Goal: Navigation & Orientation: Find specific page/section

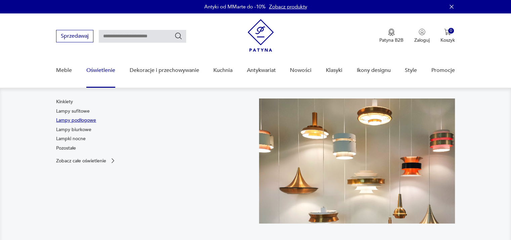
click at [88, 122] on link "Lampy podłogowe" at bounding box center [76, 120] width 40 height 7
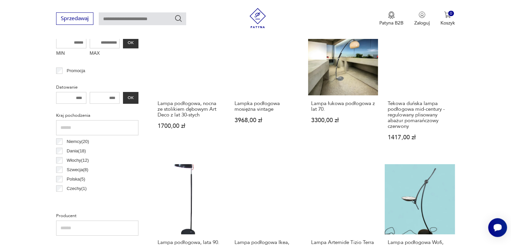
scroll to position [144, 0]
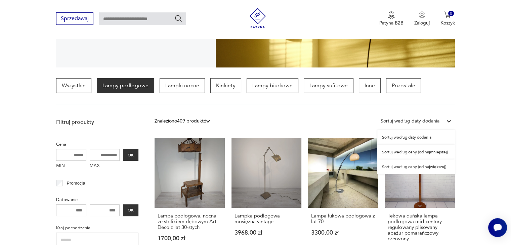
click at [432, 122] on div "Sortuj według daty dodania" at bounding box center [410, 121] width 59 height 7
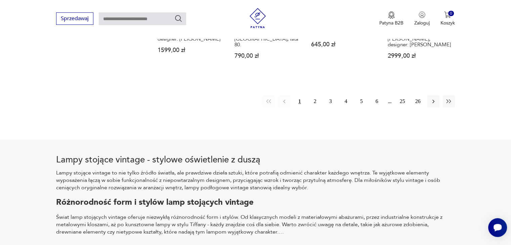
scroll to position [749, 0]
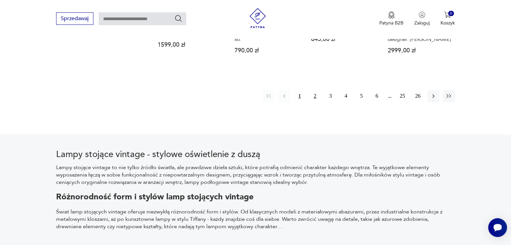
click at [315, 99] on button "2" at bounding box center [315, 96] width 12 height 12
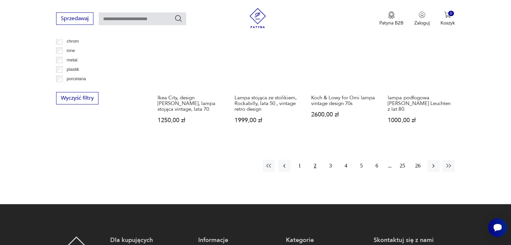
scroll to position [662, 0]
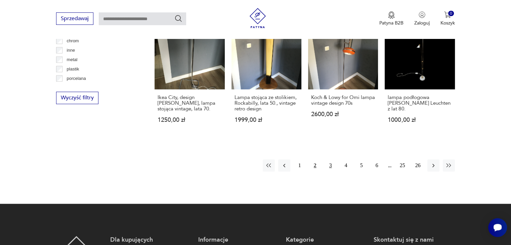
click at [328, 160] on button "3" at bounding box center [331, 166] width 12 height 12
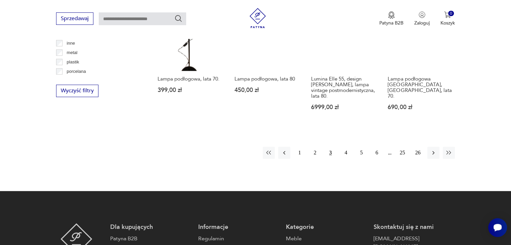
scroll to position [696, 0]
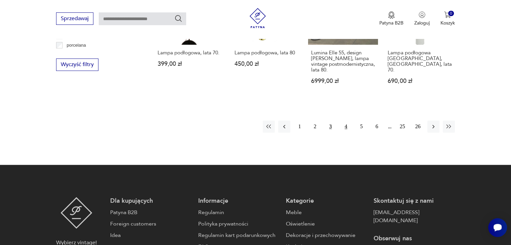
click at [344, 133] on button "4" at bounding box center [346, 127] width 12 height 12
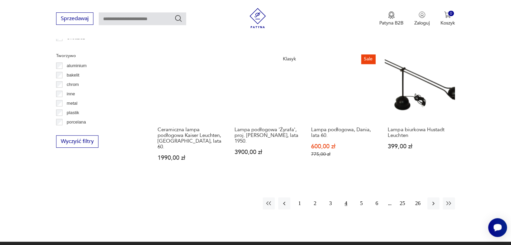
scroll to position [662, 0]
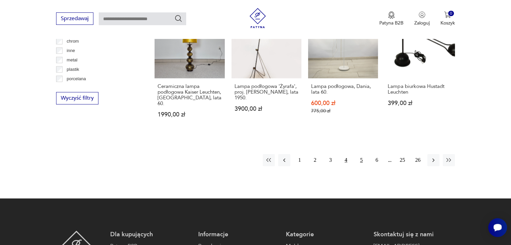
click at [362, 154] on button "5" at bounding box center [362, 160] width 12 height 12
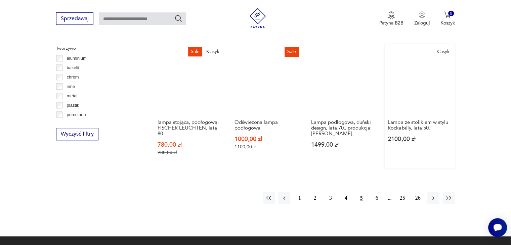
scroll to position [629, 0]
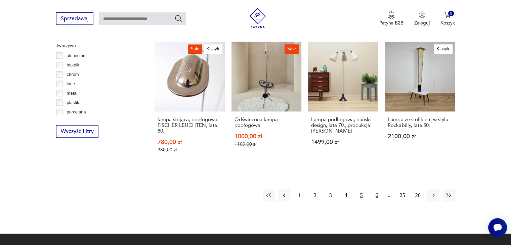
click at [376, 196] on button "6" at bounding box center [377, 196] width 12 height 12
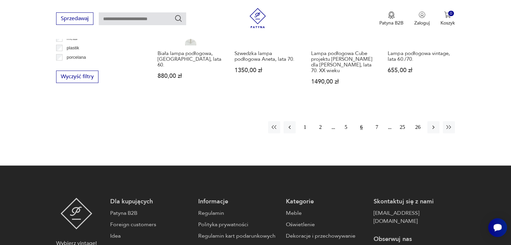
scroll to position [696, 0]
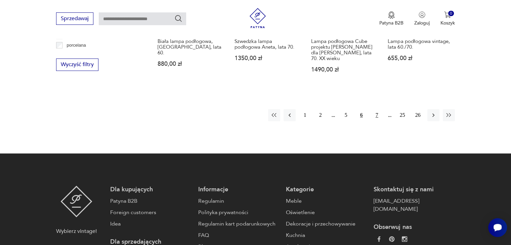
click at [375, 115] on button "7" at bounding box center [377, 115] width 12 height 12
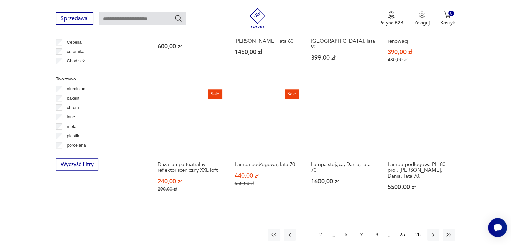
scroll to position [628, 0]
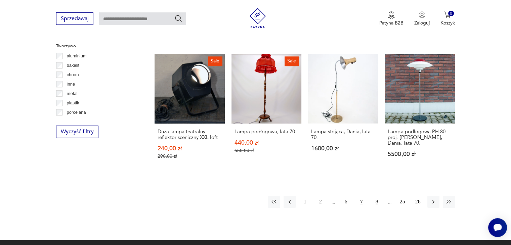
click at [377, 197] on button "8" at bounding box center [377, 202] width 12 height 12
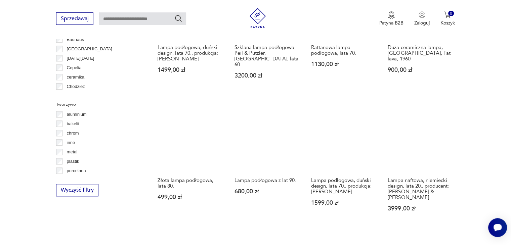
scroll to position [595, 0]
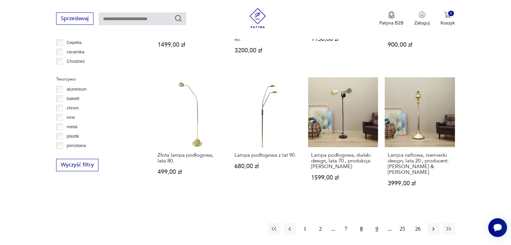
click at [372, 223] on button "9" at bounding box center [377, 229] width 12 height 12
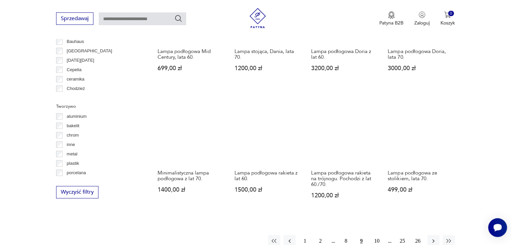
scroll to position [595, 0]
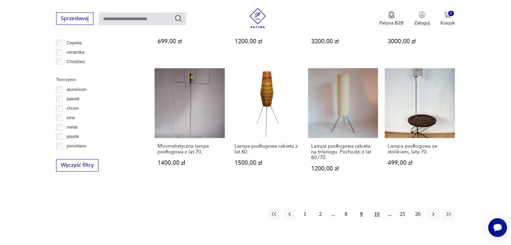
click at [378, 216] on button "10" at bounding box center [377, 214] width 12 height 12
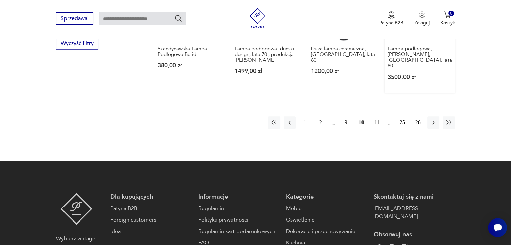
scroll to position [730, 0]
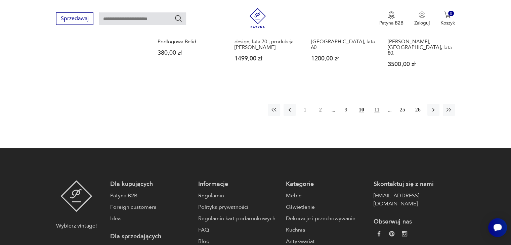
click at [374, 104] on button "11" at bounding box center [377, 110] width 12 height 12
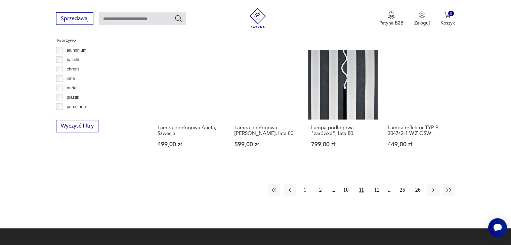
scroll to position [628, 0]
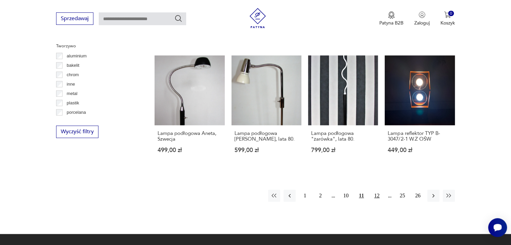
click at [379, 190] on button "12" at bounding box center [377, 196] width 12 height 12
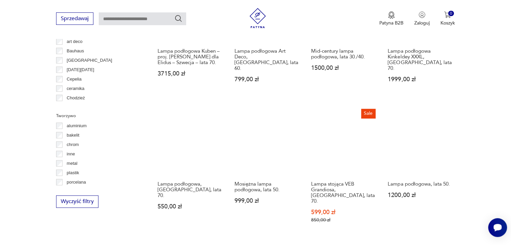
scroll to position [595, 0]
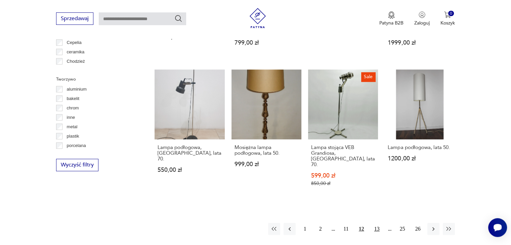
click at [377, 223] on button "13" at bounding box center [377, 229] width 12 height 12
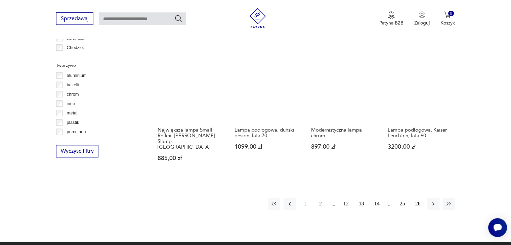
scroll to position [628, 0]
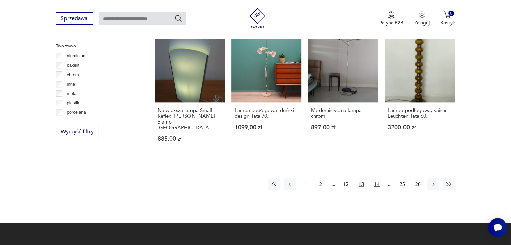
click at [376, 178] on button "14" at bounding box center [377, 184] width 12 height 12
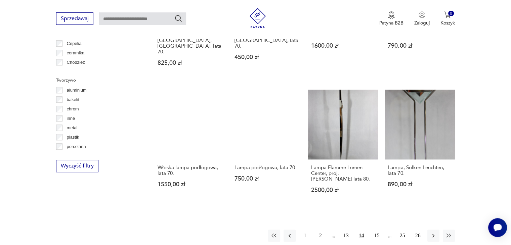
scroll to position [595, 0]
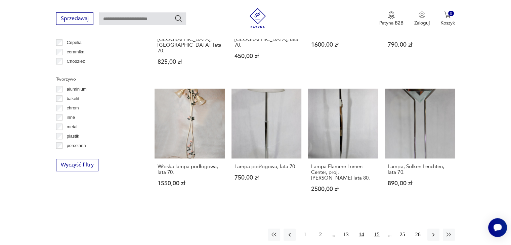
click at [374, 229] on button "15" at bounding box center [377, 235] width 12 height 12
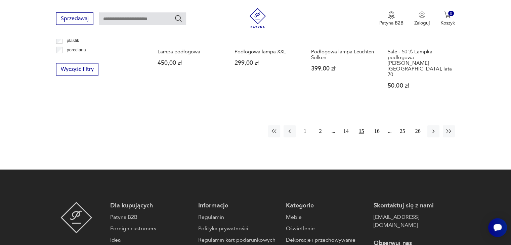
scroll to position [696, 0]
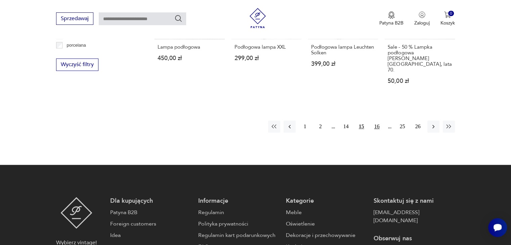
click at [376, 121] on button "16" at bounding box center [377, 127] width 12 height 12
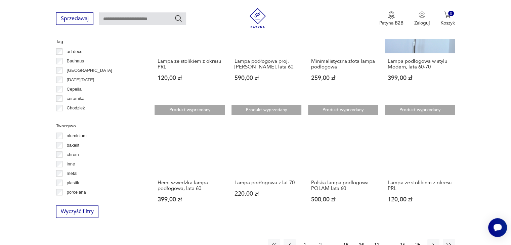
scroll to position [561, 0]
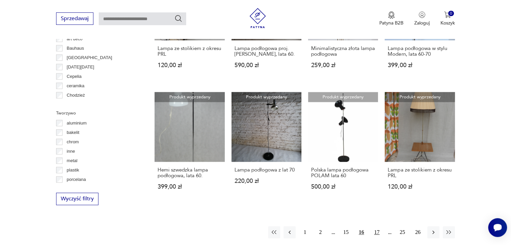
click at [379, 231] on button "17" at bounding box center [377, 232] width 12 height 12
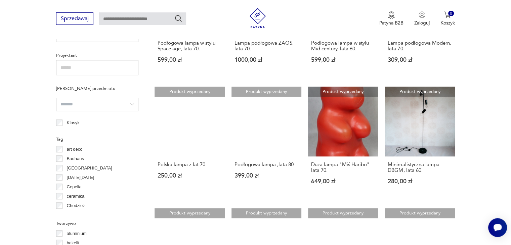
scroll to position [595, 0]
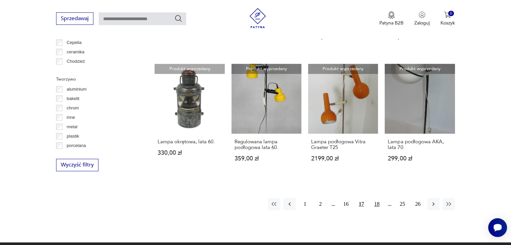
click at [380, 198] on button "18" at bounding box center [377, 204] width 12 height 12
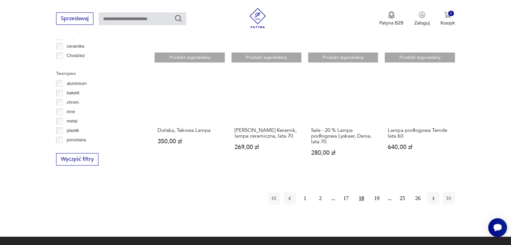
scroll to position [628, 0]
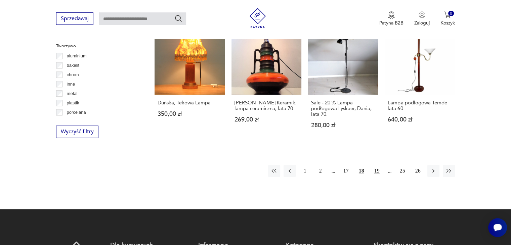
click at [379, 166] on button "19" at bounding box center [377, 171] width 12 height 12
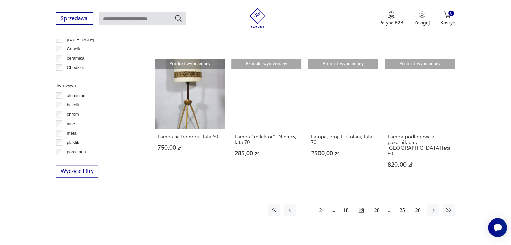
scroll to position [595, 0]
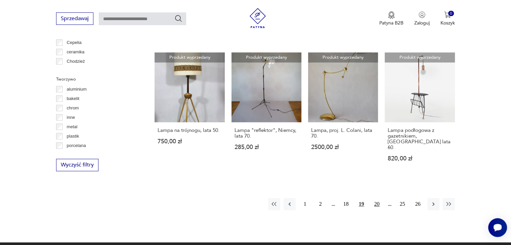
click at [377, 198] on button "20" at bounding box center [377, 204] width 12 height 12
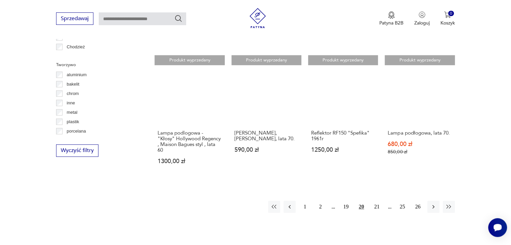
scroll to position [662, 0]
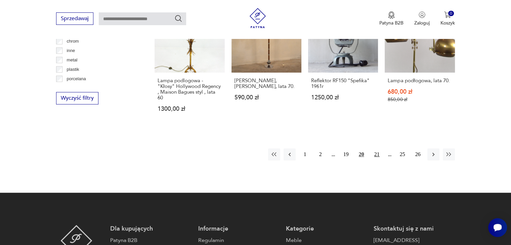
click at [376, 149] on button "21" at bounding box center [377, 155] width 12 height 12
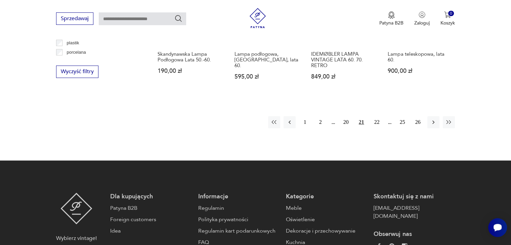
scroll to position [696, 0]
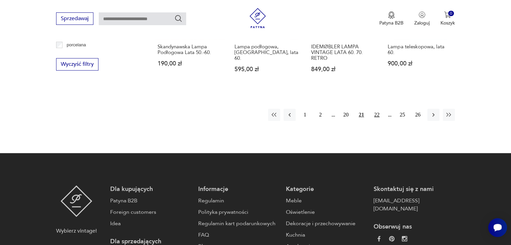
click at [373, 113] on button "22" at bounding box center [377, 115] width 12 height 12
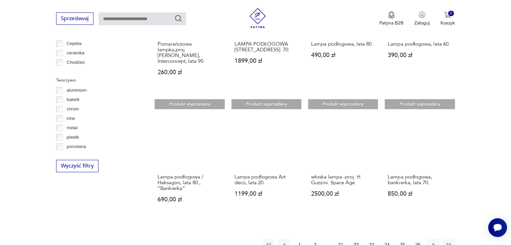
scroll to position [595, 0]
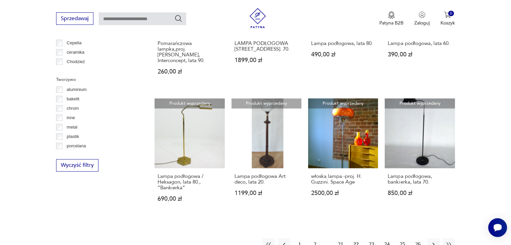
click at [373, 239] on button "23" at bounding box center [372, 245] width 12 height 12
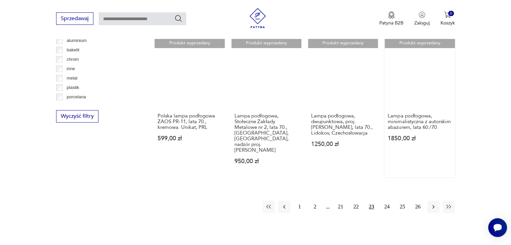
scroll to position [662, 0]
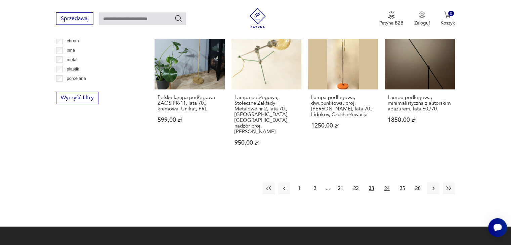
click at [384, 182] on button "24" at bounding box center [387, 188] width 12 height 12
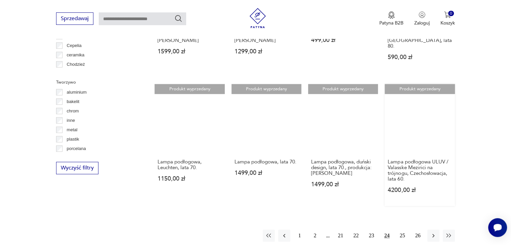
scroll to position [595, 0]
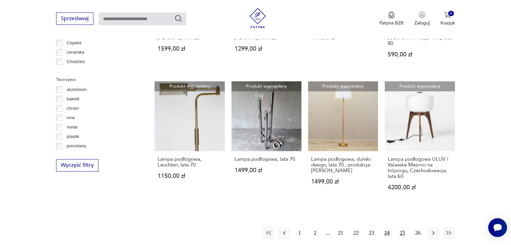
click at [401, 227] on button "25" at bounding box center [403, 233] width 12 height 12
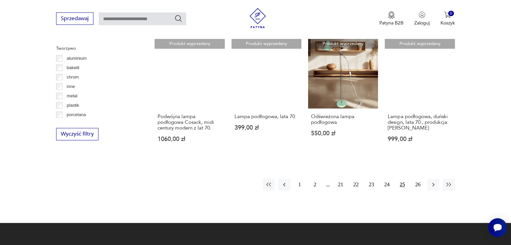
scroll to position [629, 0]
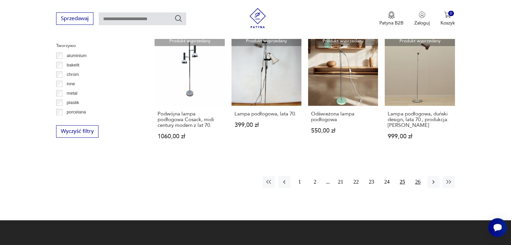
click at [419, 176] on button "26" at bounding box center [418, 182] width 12 height 12
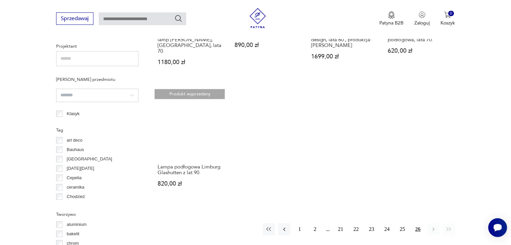
scroll to position [460, 0]
